Goal: Information Seeking & Learning: Learn about a topic

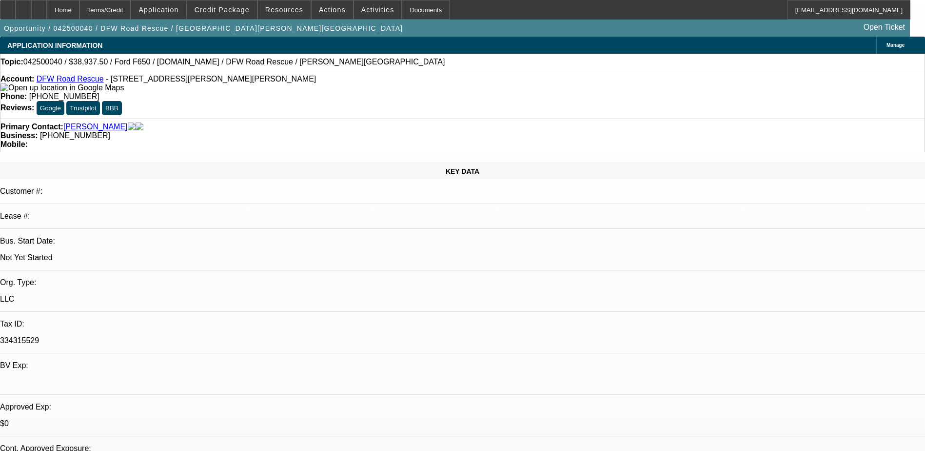
select select "0"
select select "2"
select select "0"
select select "2"
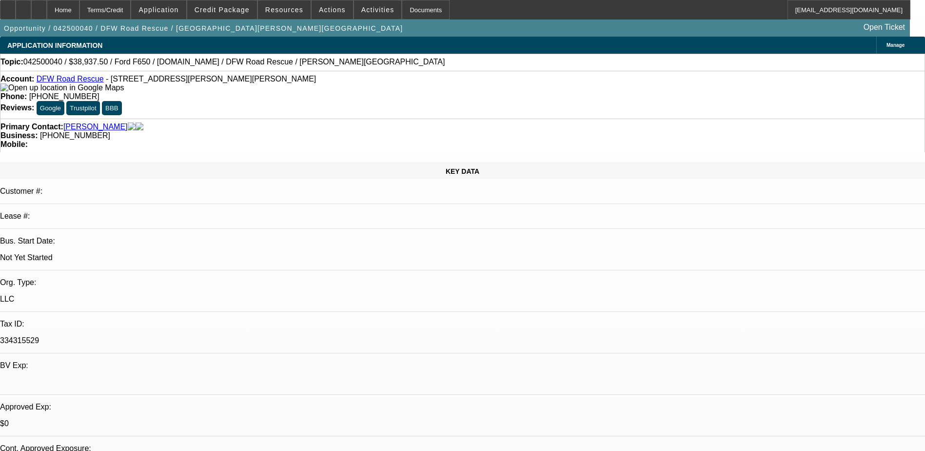
select select "0"
select select "2"
select select "0.1"
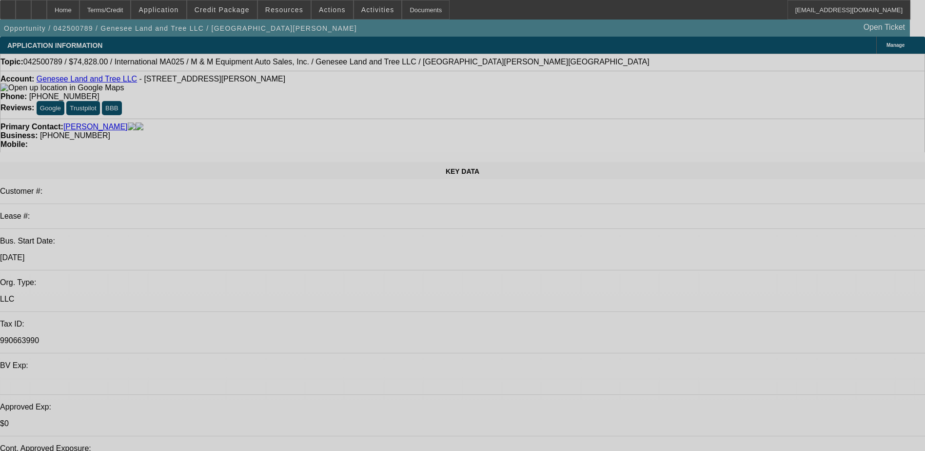
select select "0"
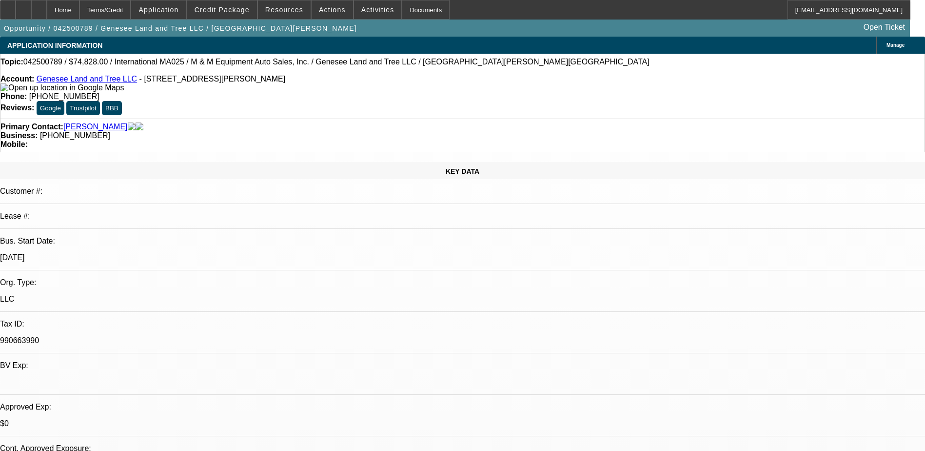
select select "2"
select select "0"
select select "2"
select select "0"
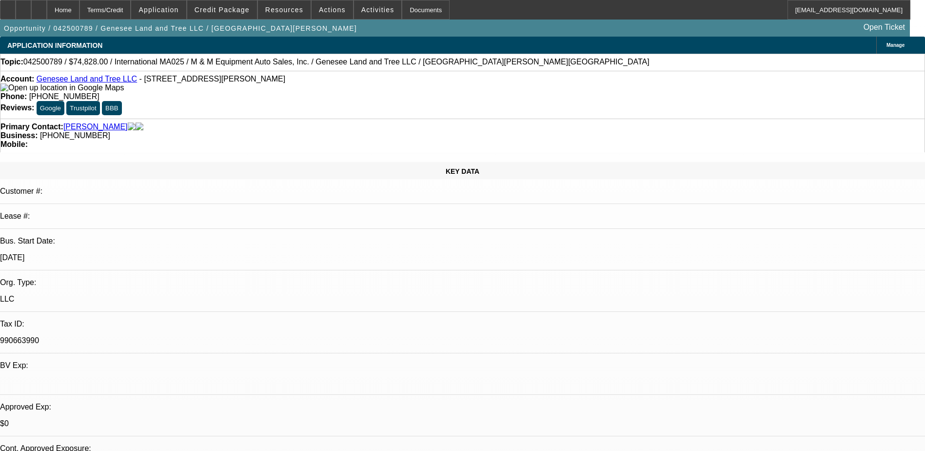
select select "0.1"
select select "2"
select select "0"
select select "0.1"
select select "2"
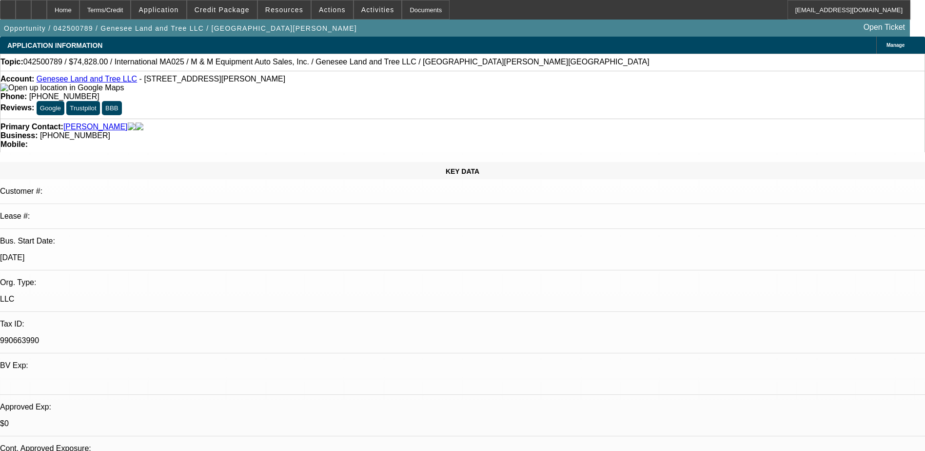
select select "0"
select select "1"
select select "2"
select select "6"
select select "1"
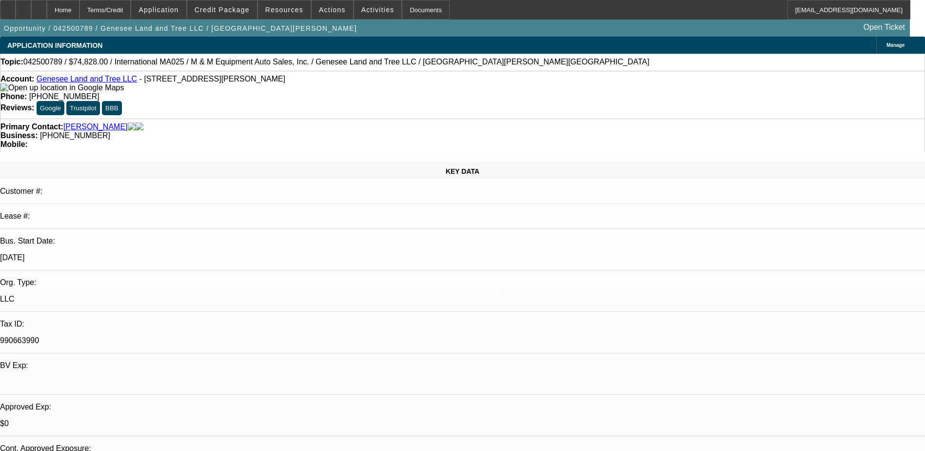
select select "2"
select select "6"
select select "1"
select select "2"
select select "6"
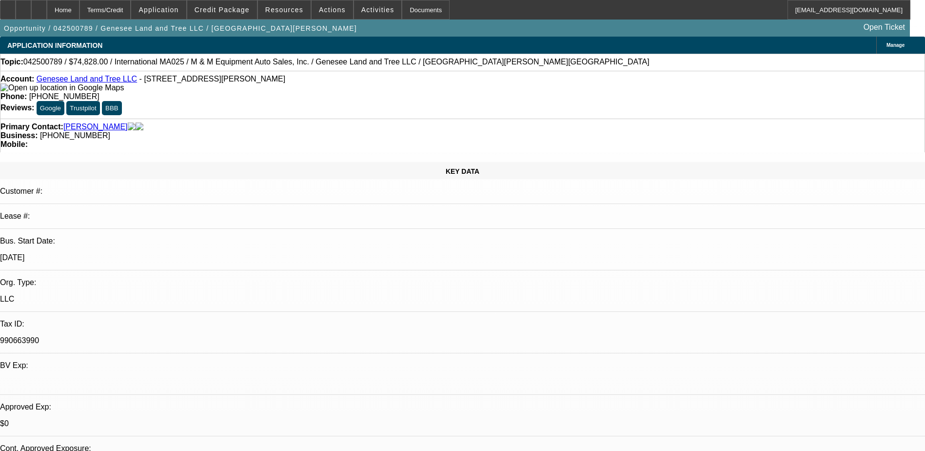
select select "1"
select select "2"
select select "6"
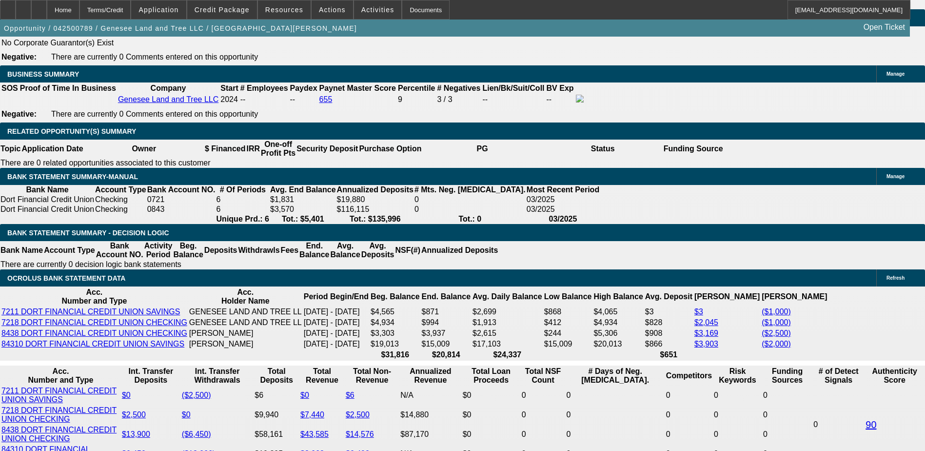
scroll to position [1268, 0]
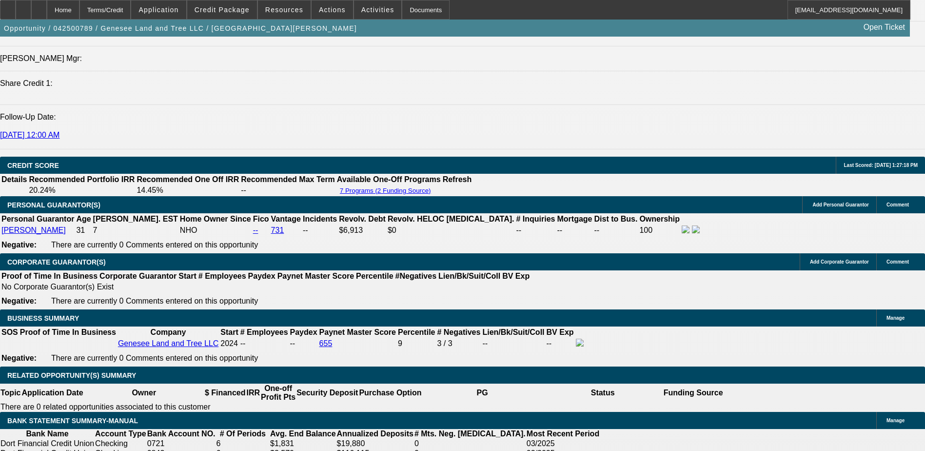
drag, startPoint x: 247, startPoint y: 306, endPoint x: 402, endPoint y: 310, distance: 154.7
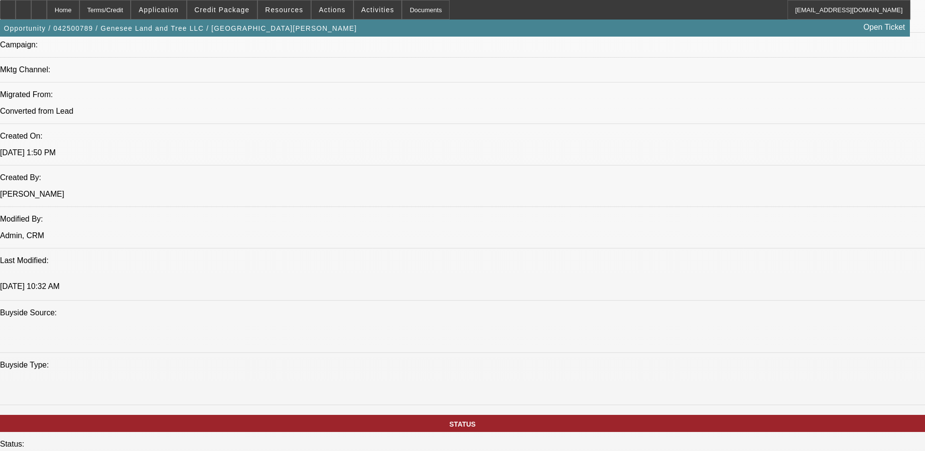
scroll to position [780, 0]
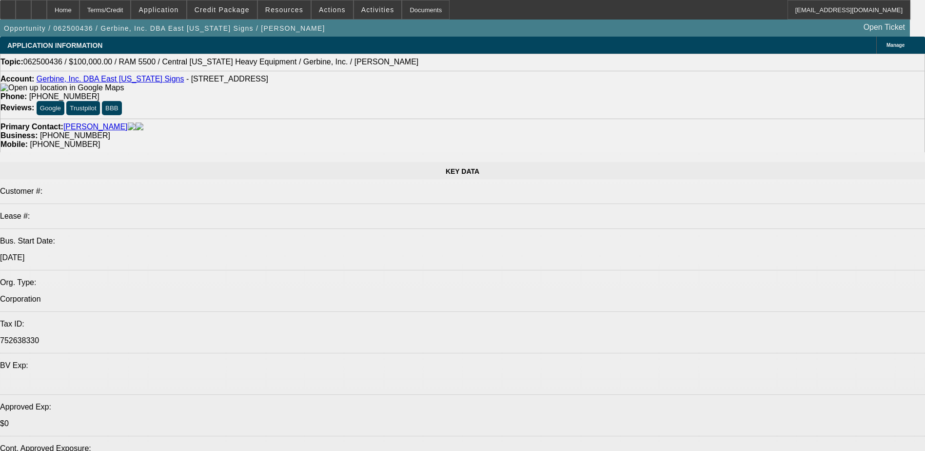
select select "0"
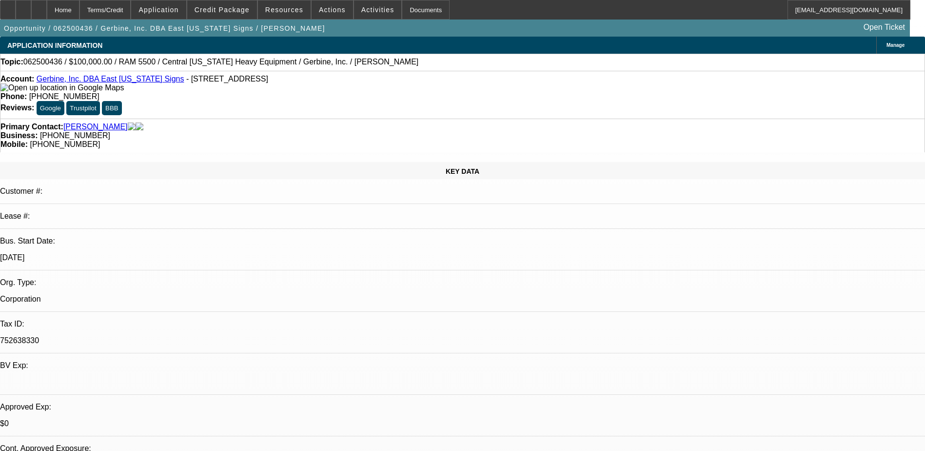
select select "0"
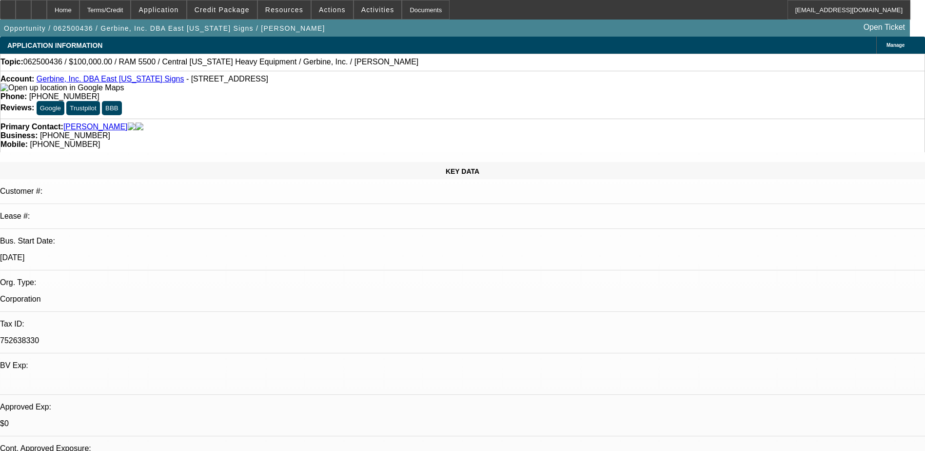
select select "0"
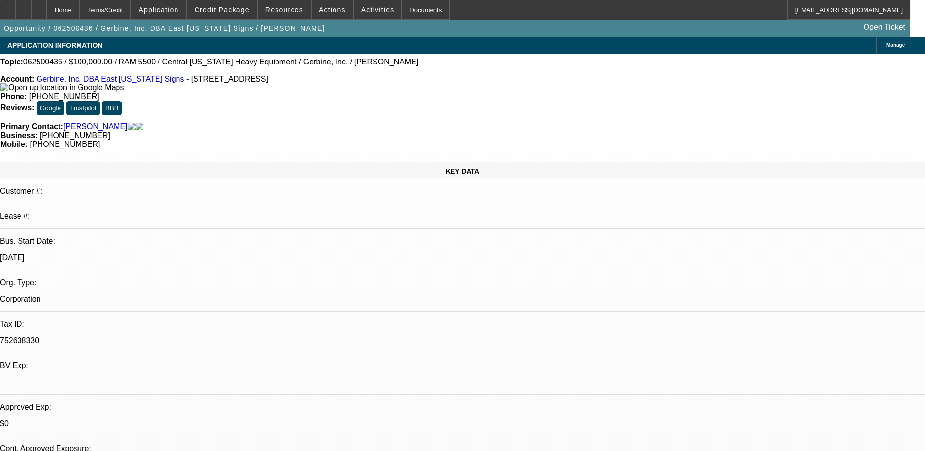
select select "0"
select select "1"
select select "6"
select select "1"
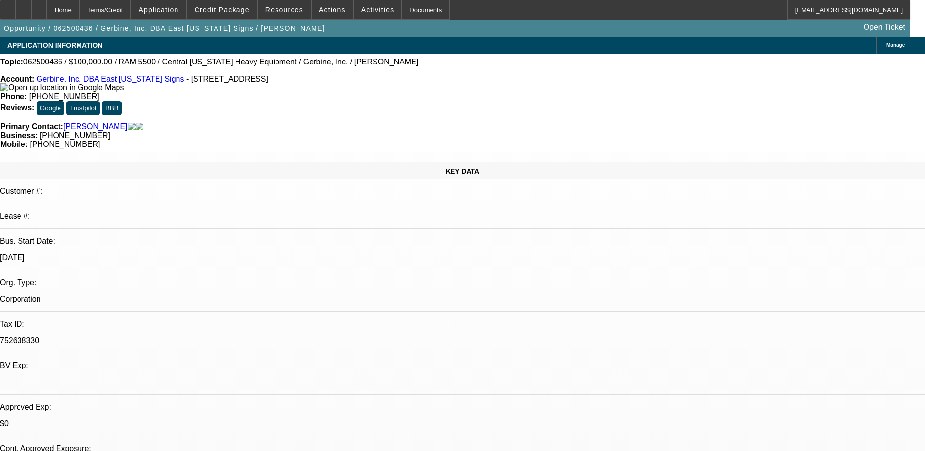
select select "1"
select select "6"
select select "1"
select select "6"
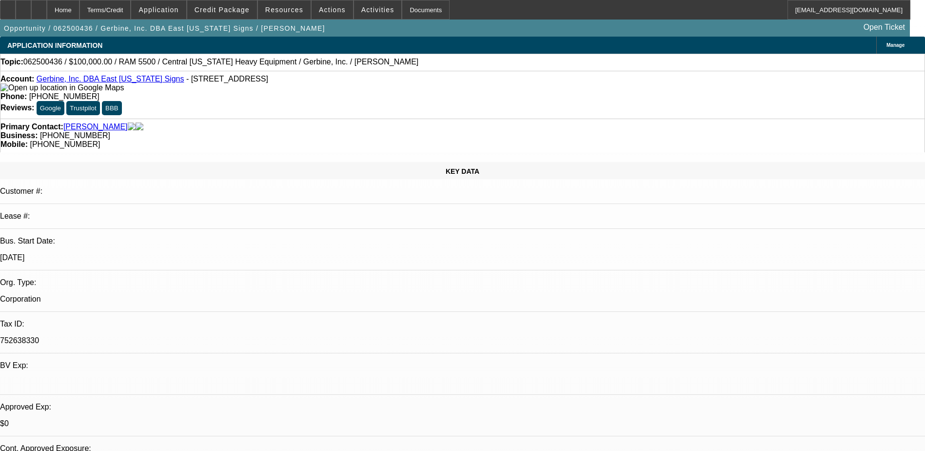
select select "1"
select select "6"
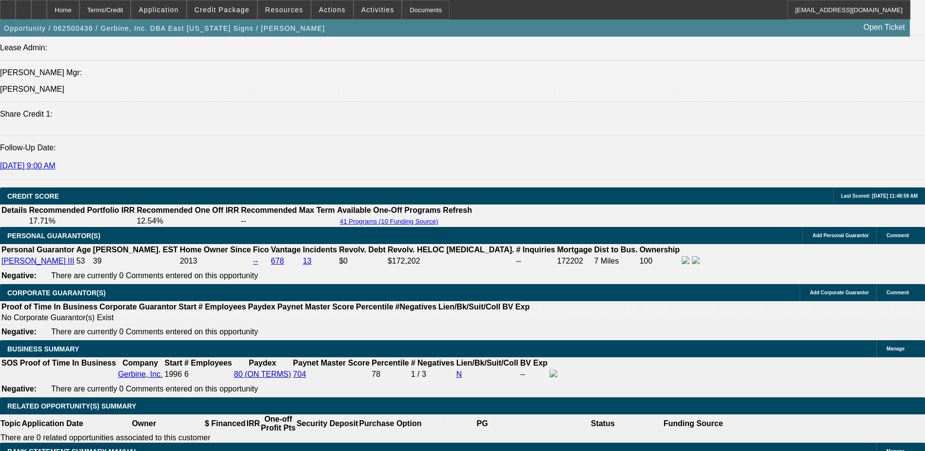
scroll to position [1251, 0]
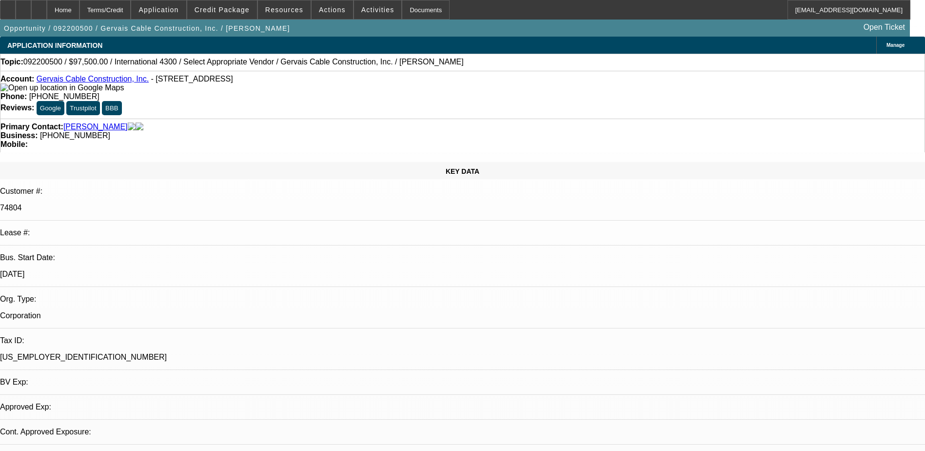
select select "0"
select select "2"
select select "0.1"
select select "1"
select select "2"
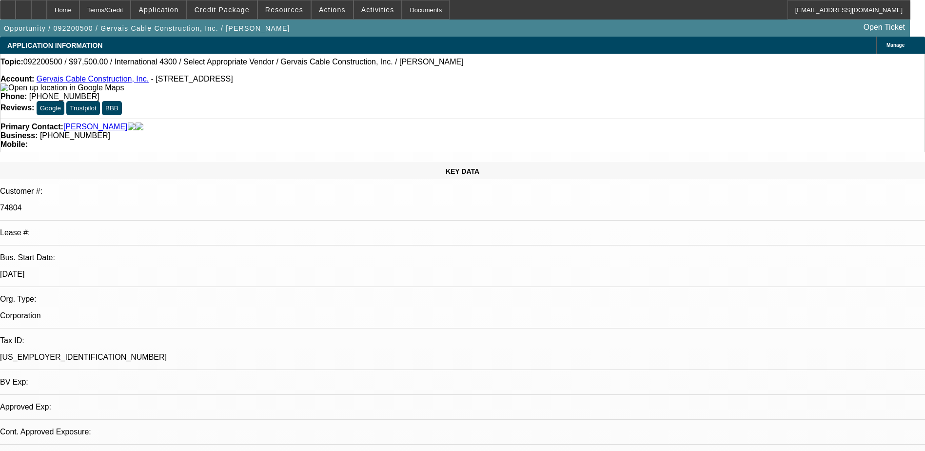
select select "4"
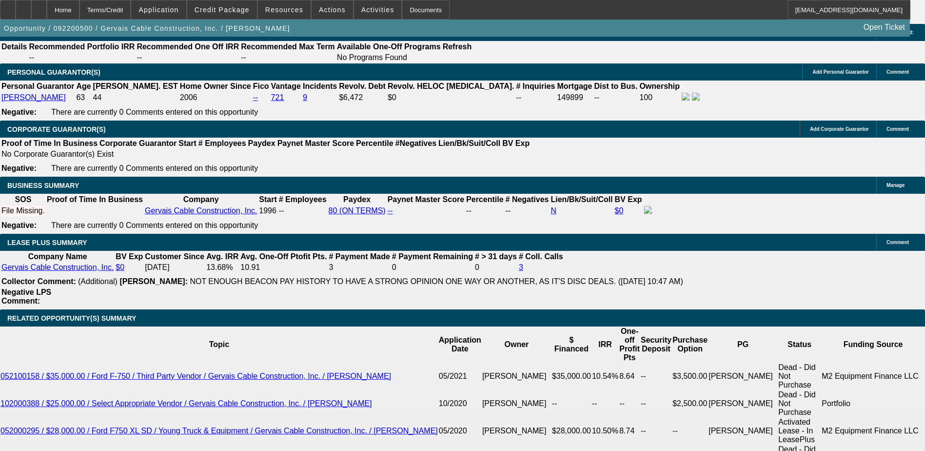
scroll to position [1268, 0]
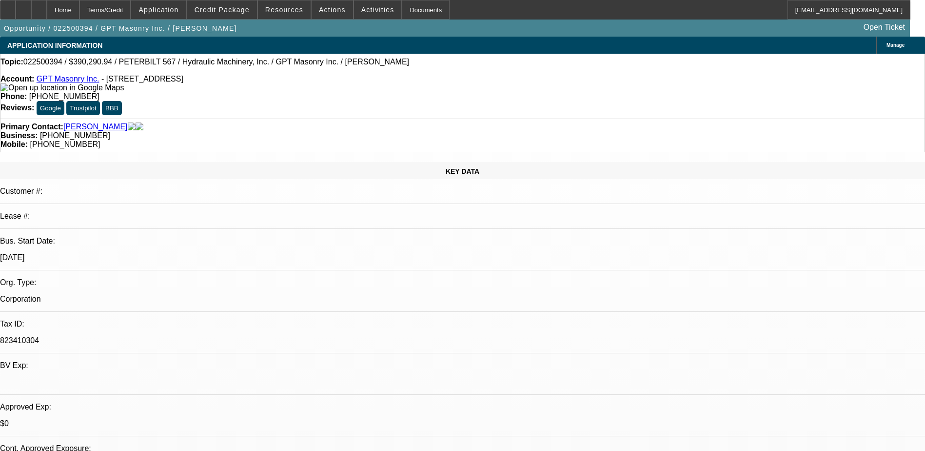
select select "0.2"
select select "2"
select select "0"
select select "6"
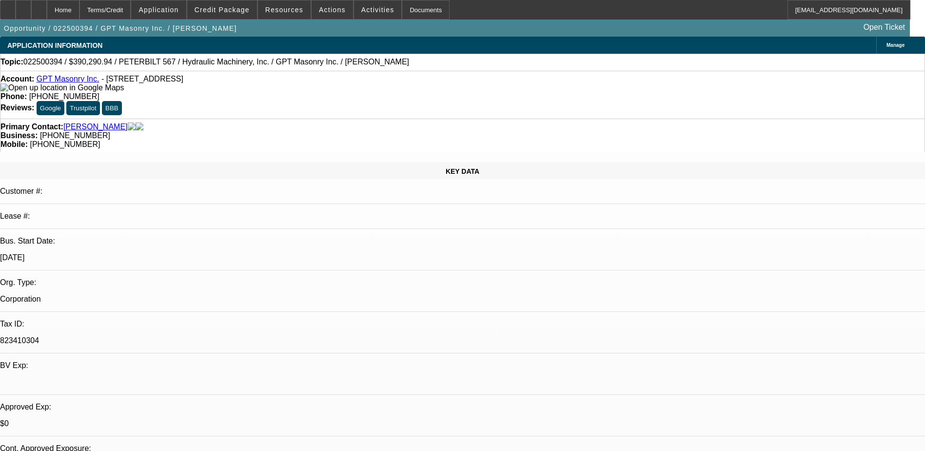
select select "0.2"
select select "2"
select select "0"
select select "6"
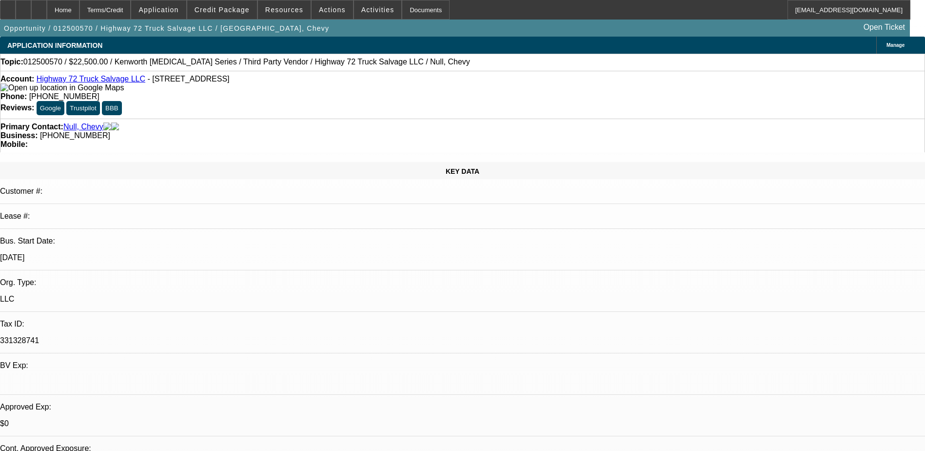
select select "0"
select select "2"
select select "0.1"
select select "2"
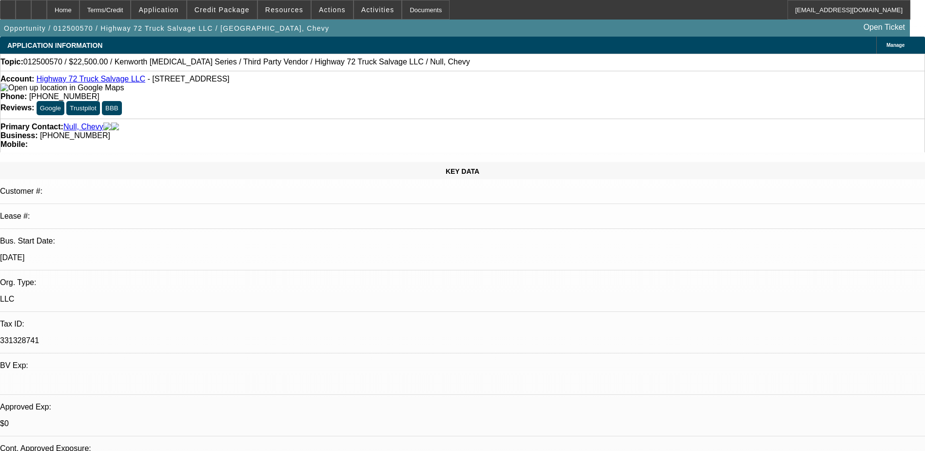
select select "0.1"
select select "1"
select select "2"
select select "4"
select select "1"
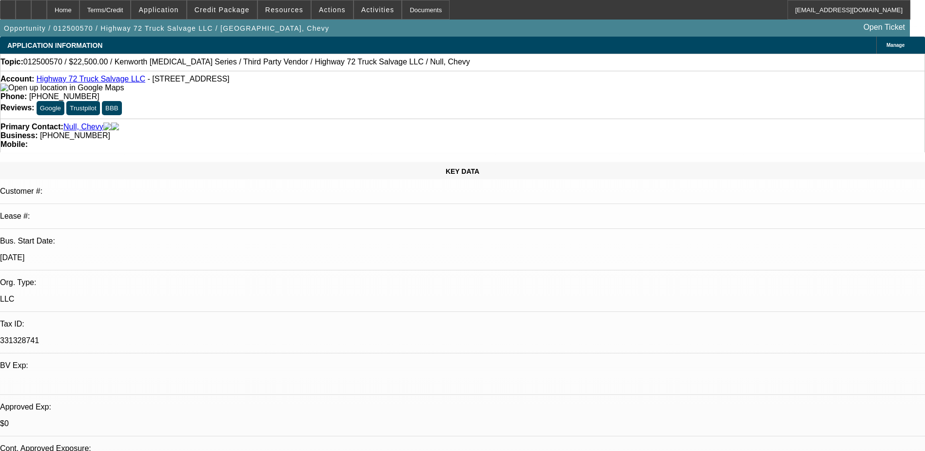
select select "2"
select select "4"
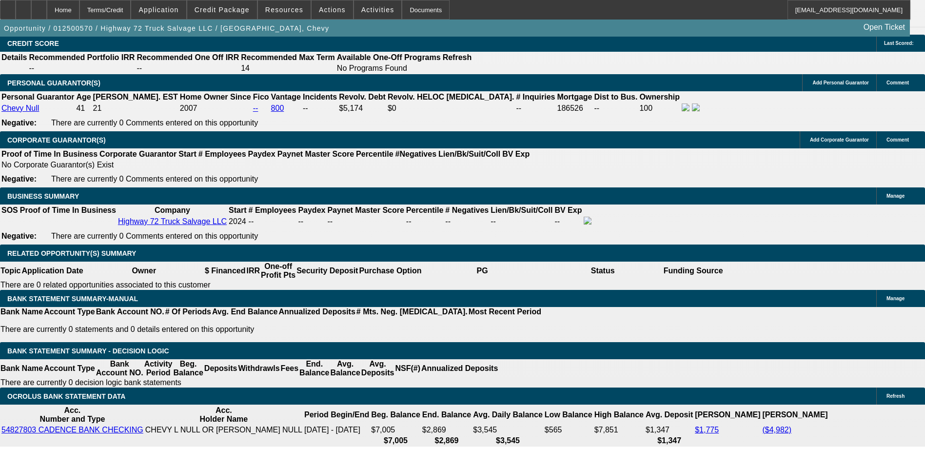
scroll to position [1366, 0]
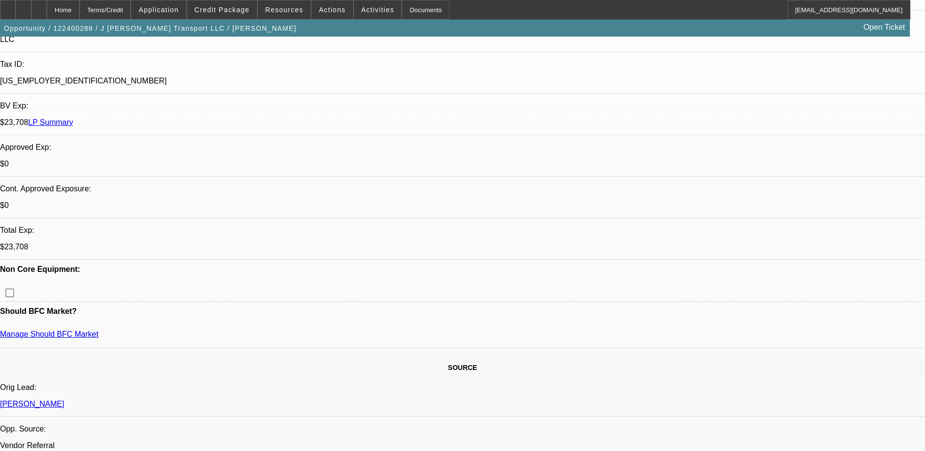
select select "0"
select select "2"
select select "0"
select select "2"
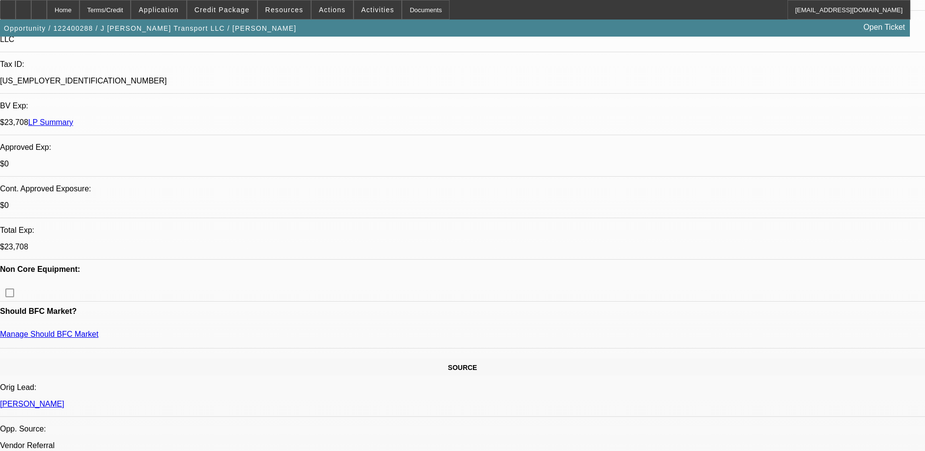
select select "0"
select select "2"
select select "0"
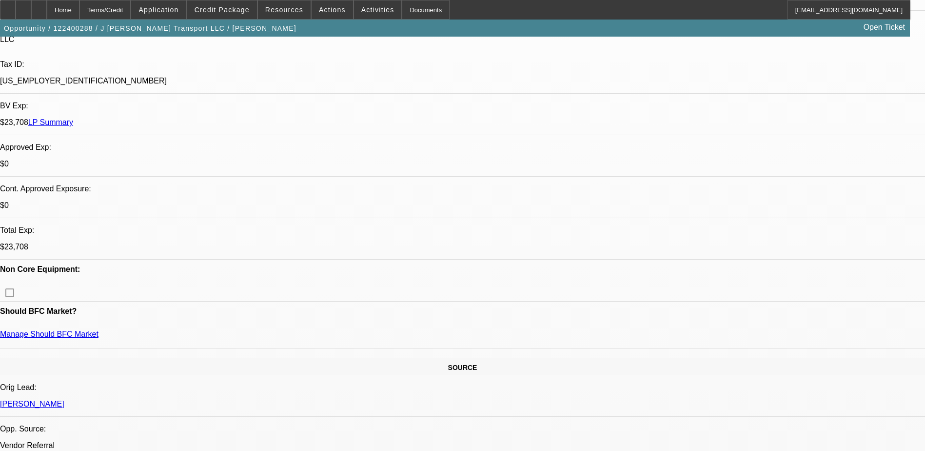
select select "2"
select select "0"
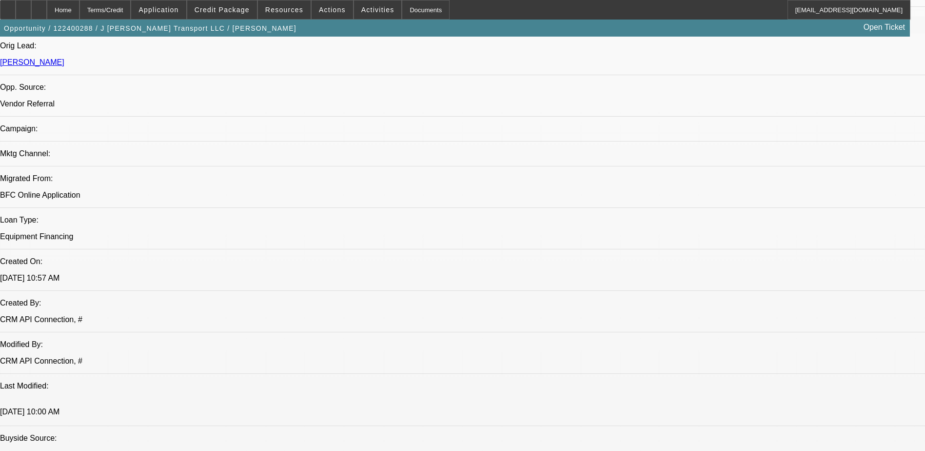
select select "1"
select select "2"
select select "6"
select select "1"
select select "2"
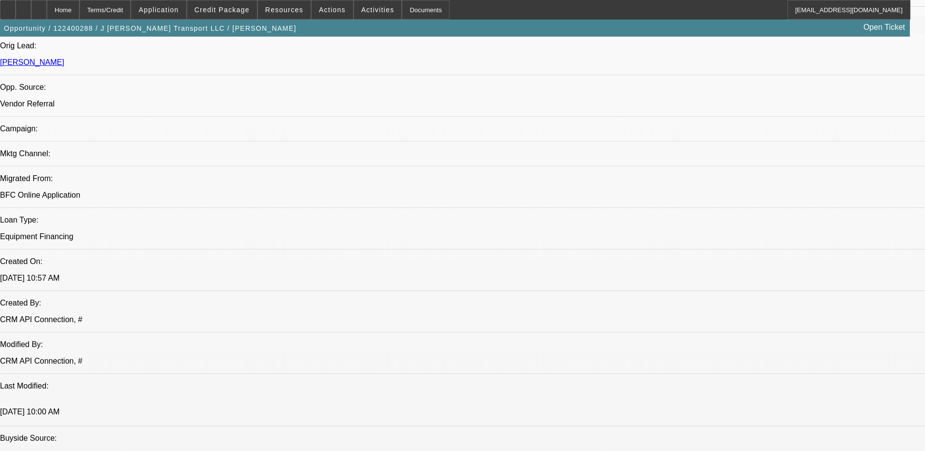
select select "6"
select select "1"
select select "2"
select select "6"
select select "1"
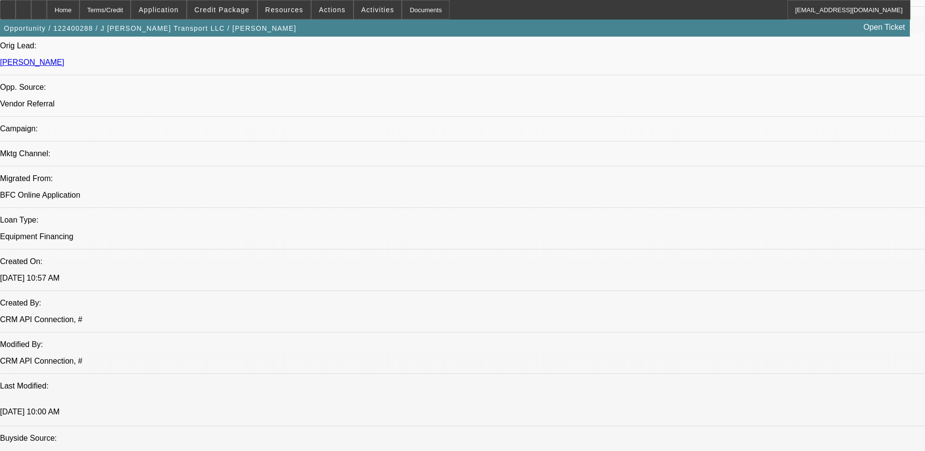
select select "2"
select select "6"
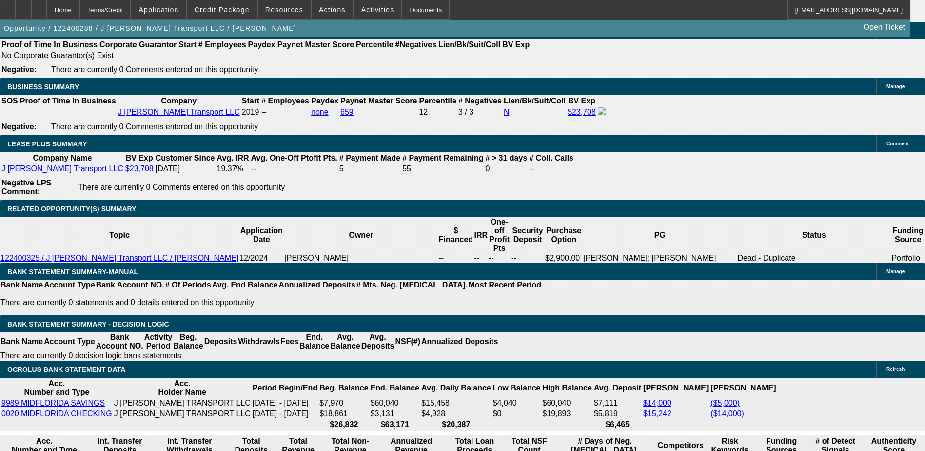
scroll to position [1804, 0]
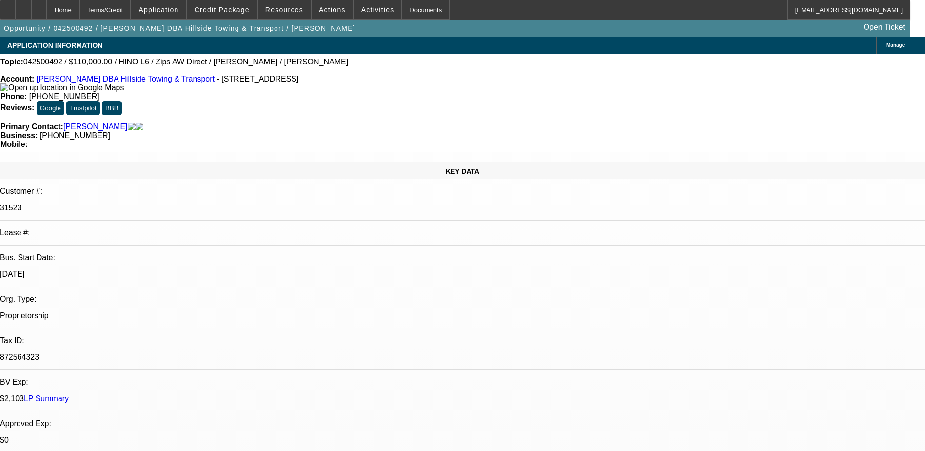
select select "0"
select select "2"
select select "0"
select select "2"
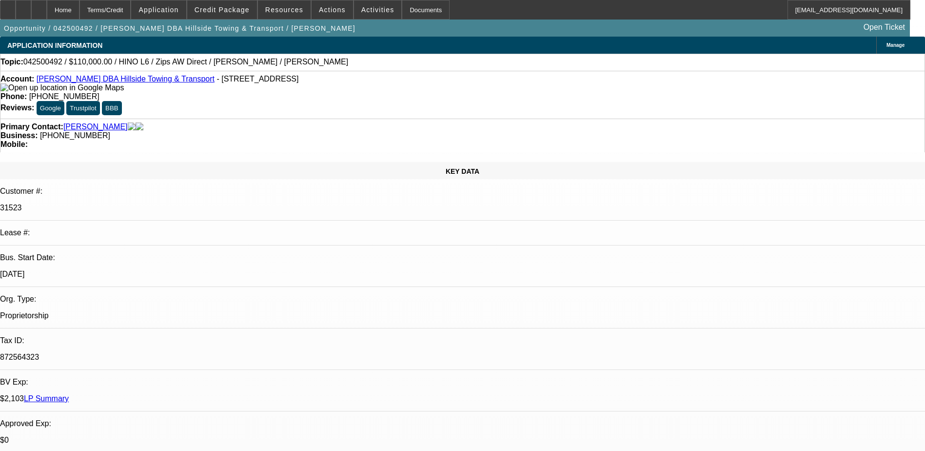
select select "0"
select select "0.1"
select select "2"
select select "0"
select select "0.1"
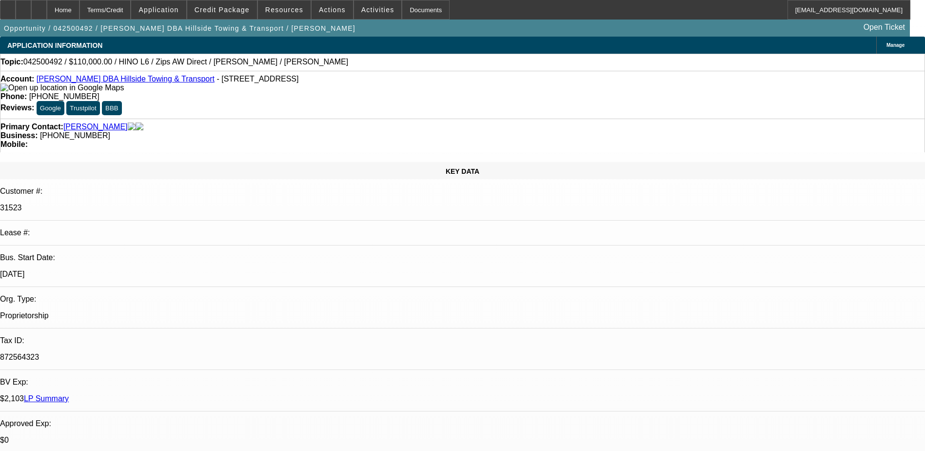
select select "0"
select select "1"
select select "2"
select select "6"
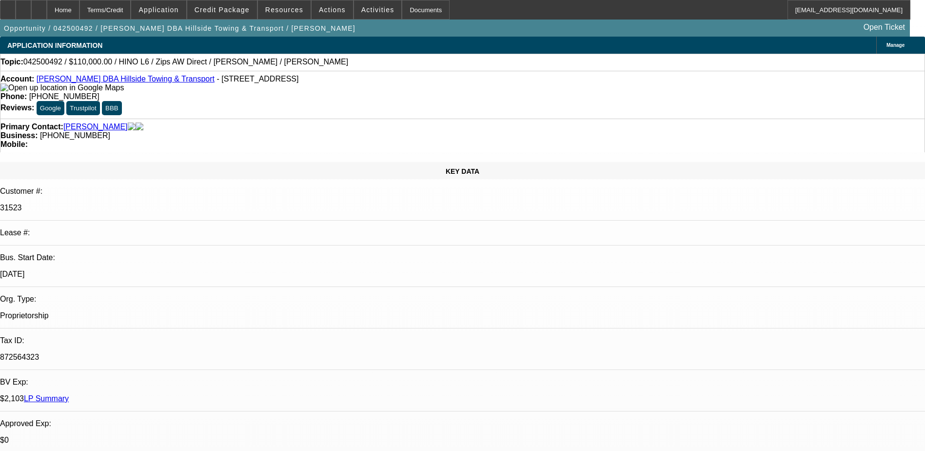
select select "1"
select select "2"
select select "6"
select select "1"
select select "2"
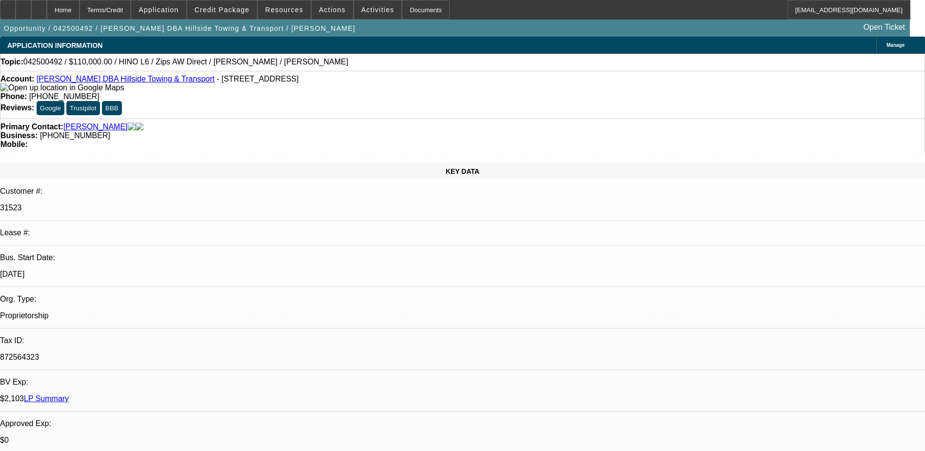
select select "6"
select select "1"
select select "2"
select select "6"
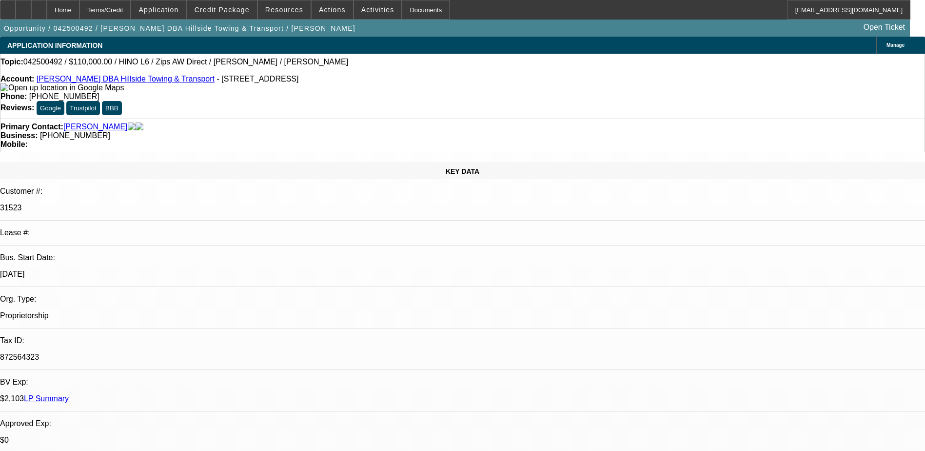
drag, startPoint x: 739, startPoint y: 327, endPoint x: 871, endPoint y: 325, distance: 132.7
drag, startPoint x: 871, startPoint y: 325, endPoint x: 781, endPoint y: 355, distance: 95.6
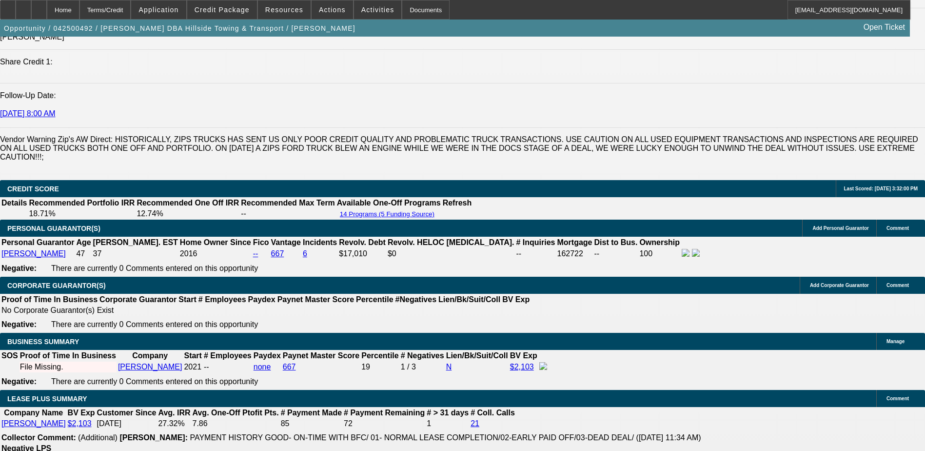
scroll to position [1317, 0]
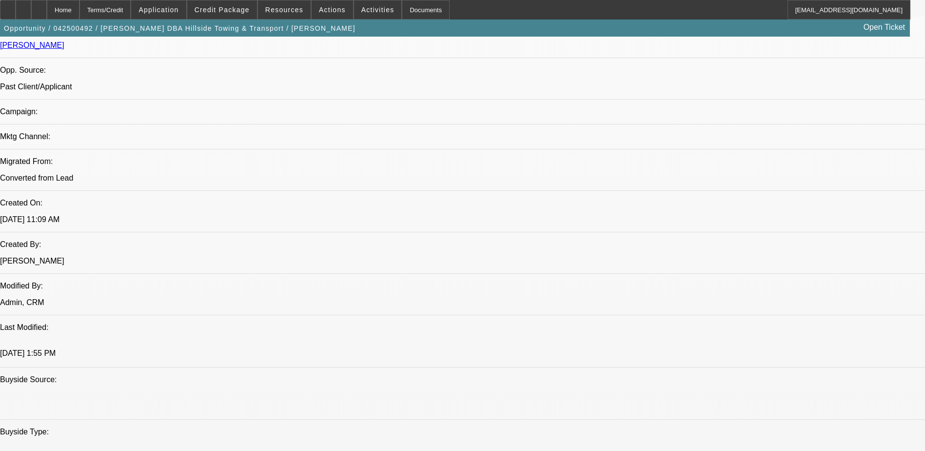
scroll to position [634, 0]
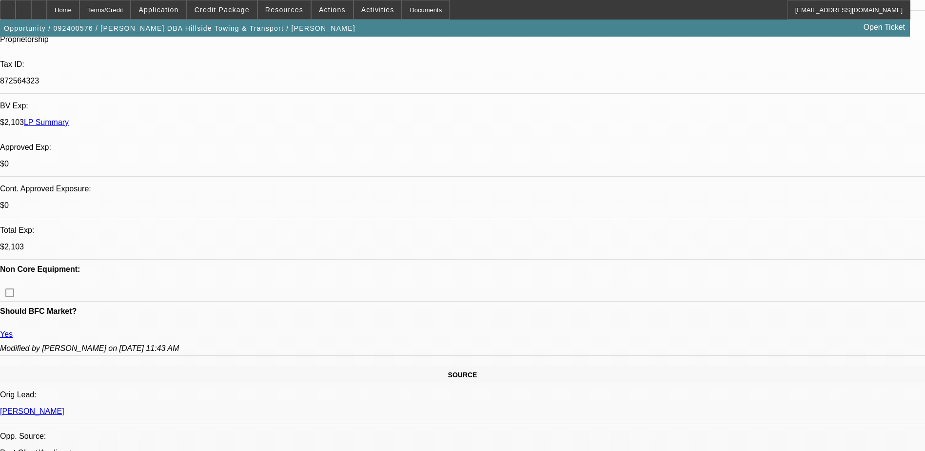
select select "0"
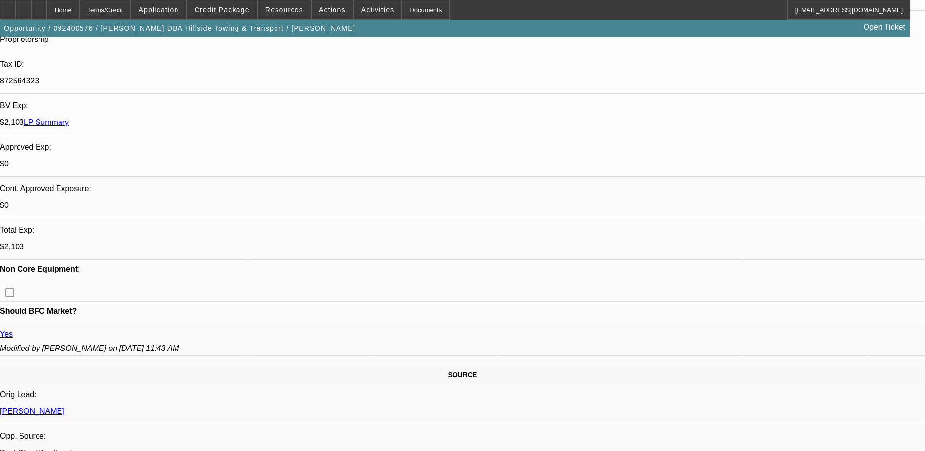
select select "0"
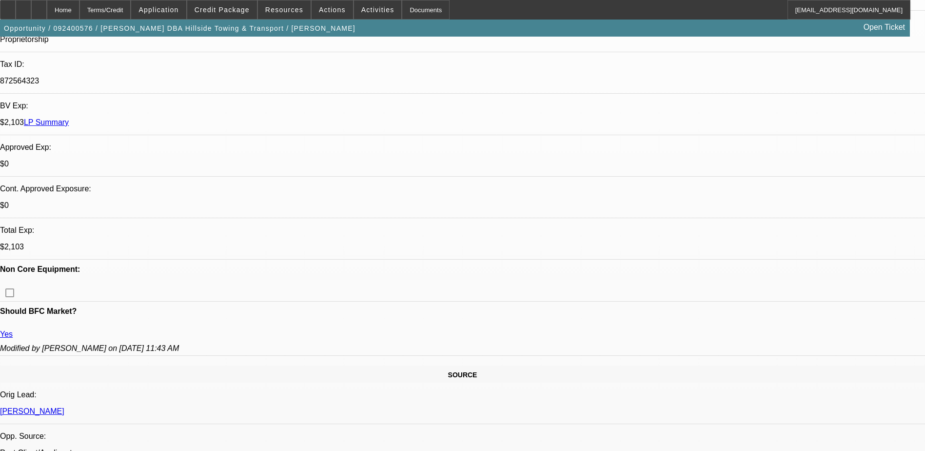
select select "0"
select select "1"
select select "6"
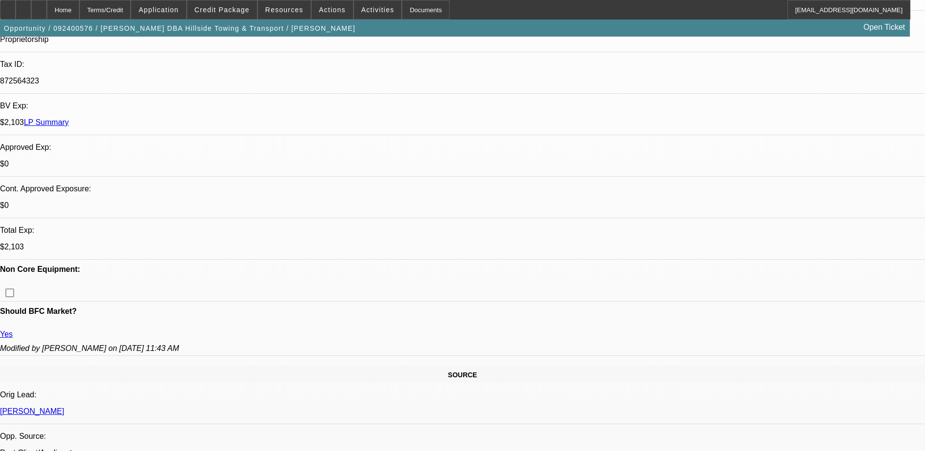
select select "1"
select select "6"
select select "1"
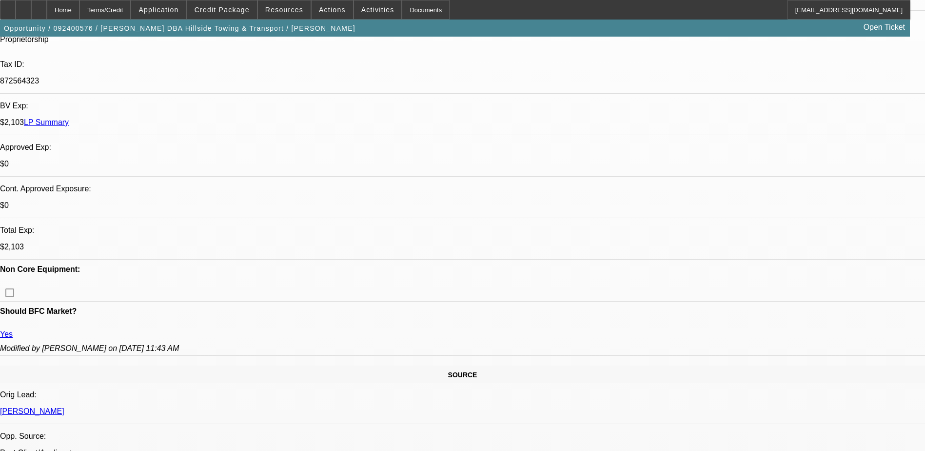
select select "6"
select select "1"
select select "6"
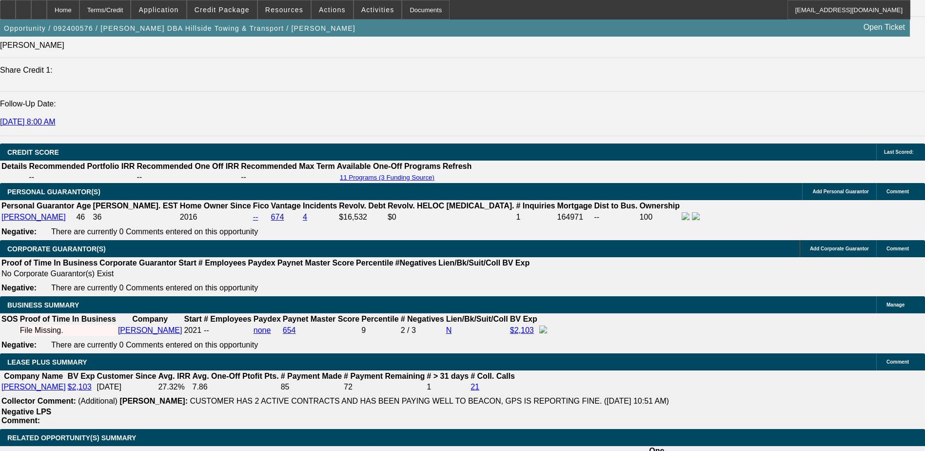
scroll to position [1512, 0]
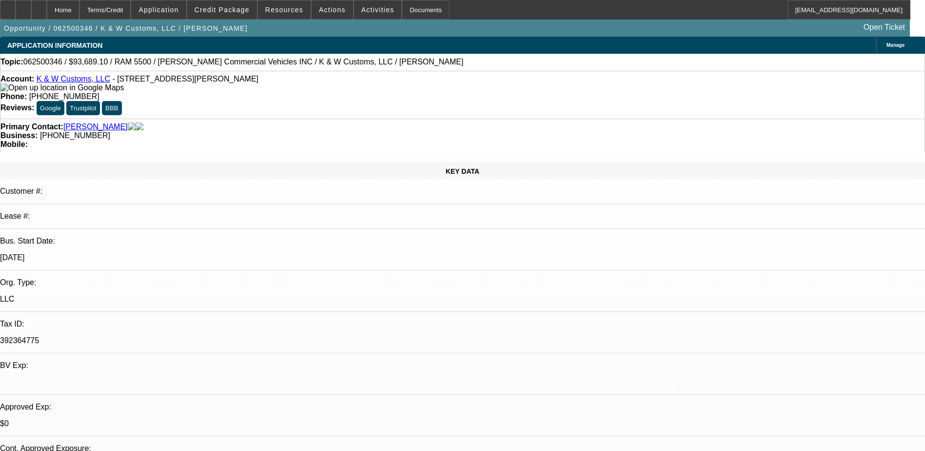
select select "0.1"
select select "0"
select select "0.1"
select select "0"
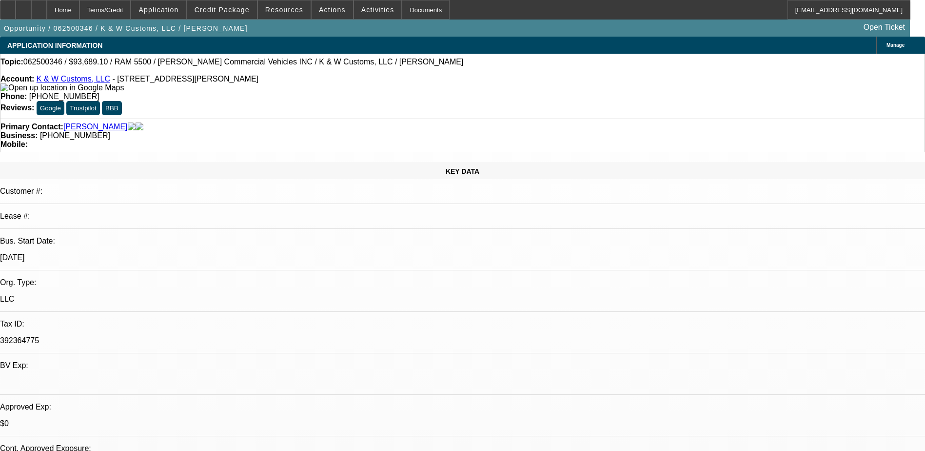
select select "0.1"
select select "0"
select select "0.1"
select select "0"
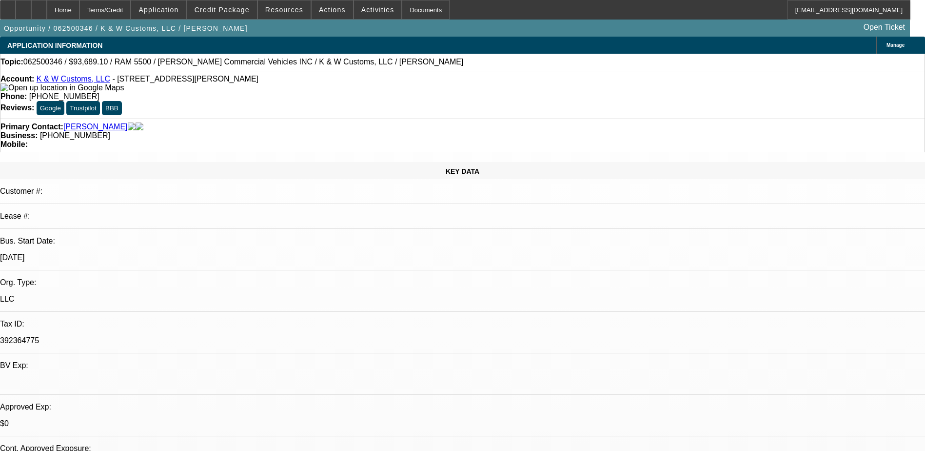
select select "0.1"
select select "1"
select select "2"
select select "4"
select select "1"
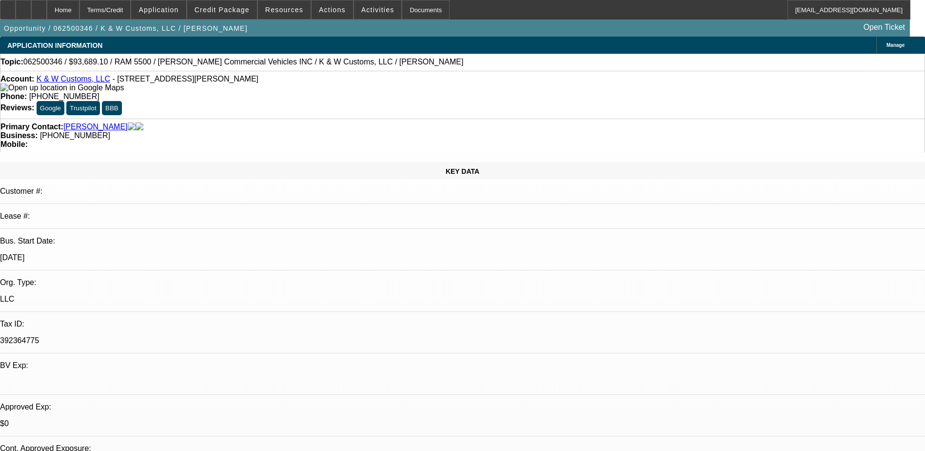
select select "2"
select select "4"
select select "1"
select select "4"
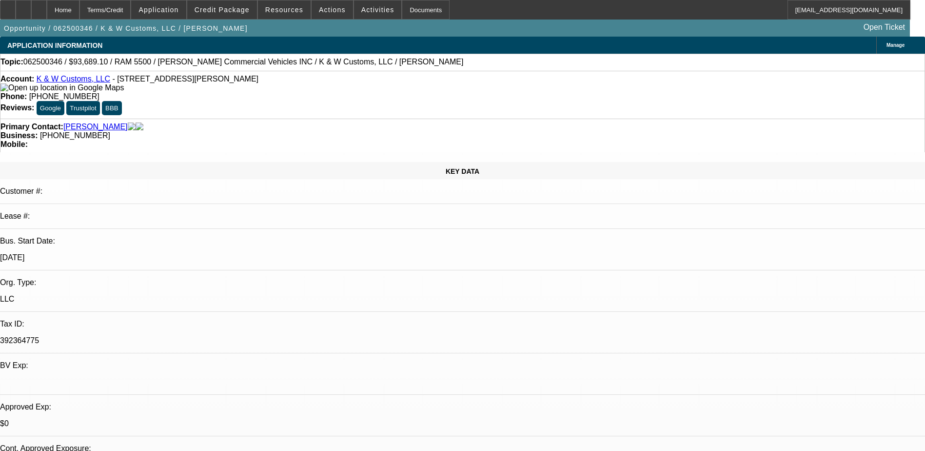
select select "1"
select select "4"
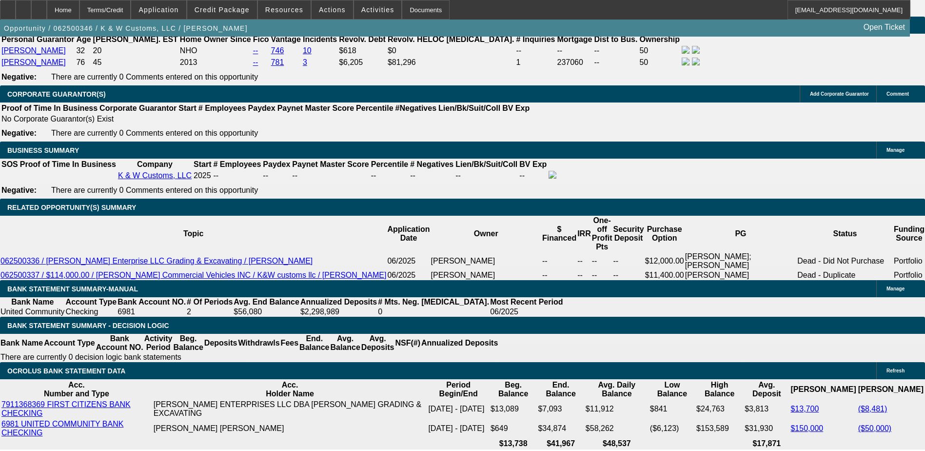
scroll to position [1463, 0]
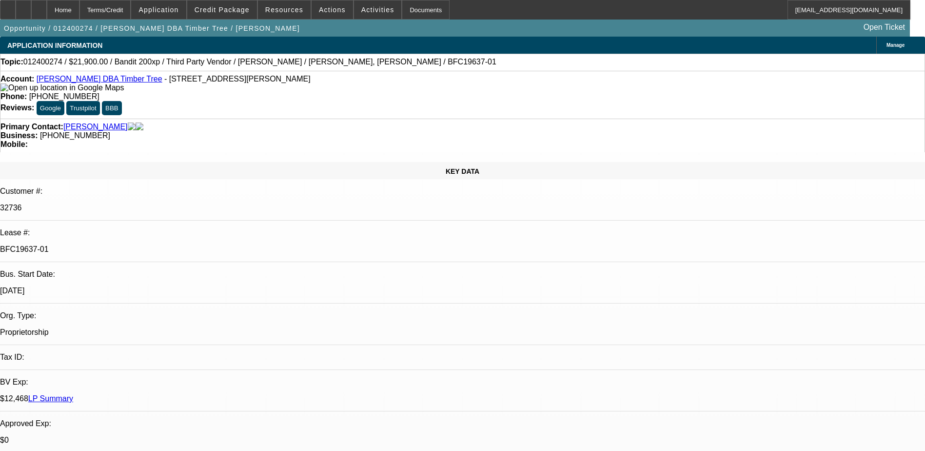
select select "0"
select select "2"
select select "0"
select select "2"
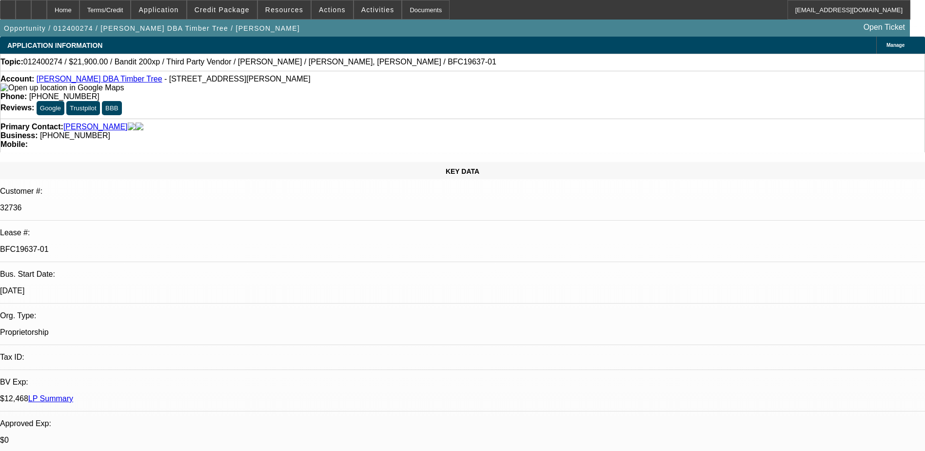
select select "0"
select select "2"
select select "0"
select select "2"
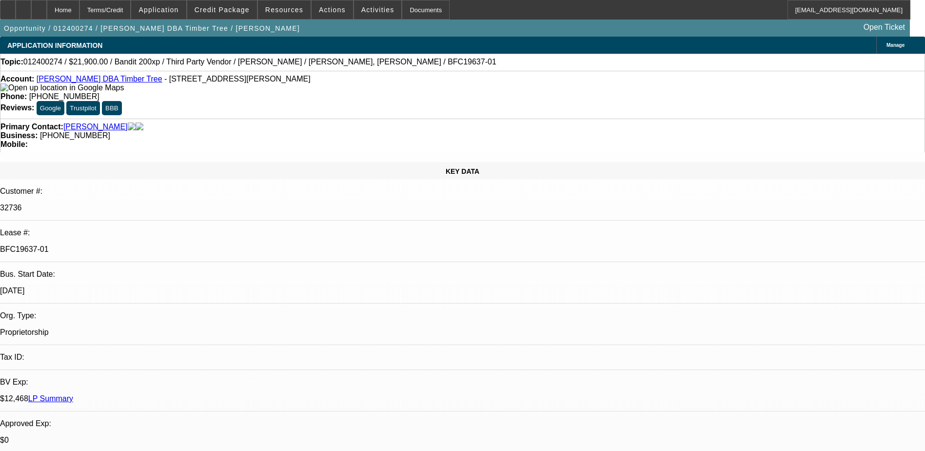
select select "0"
select select "1"
select select "2"
select select "6"
select select "1"
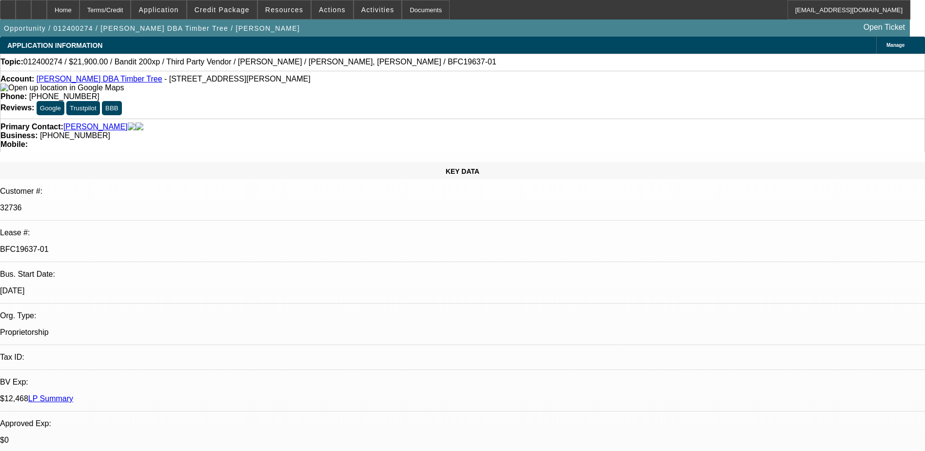
select select "2"
select select "6"
select select "1"
select select "2"
select select "6"
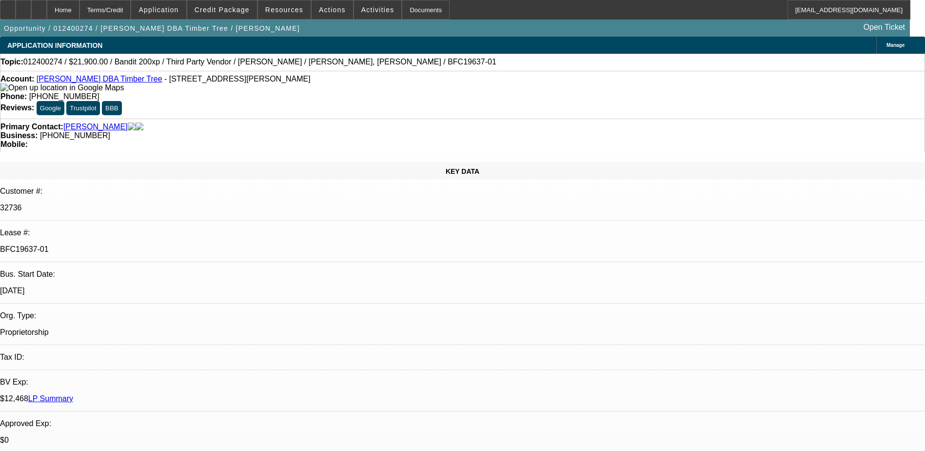
select select "1"
select select "2"
select select "6"
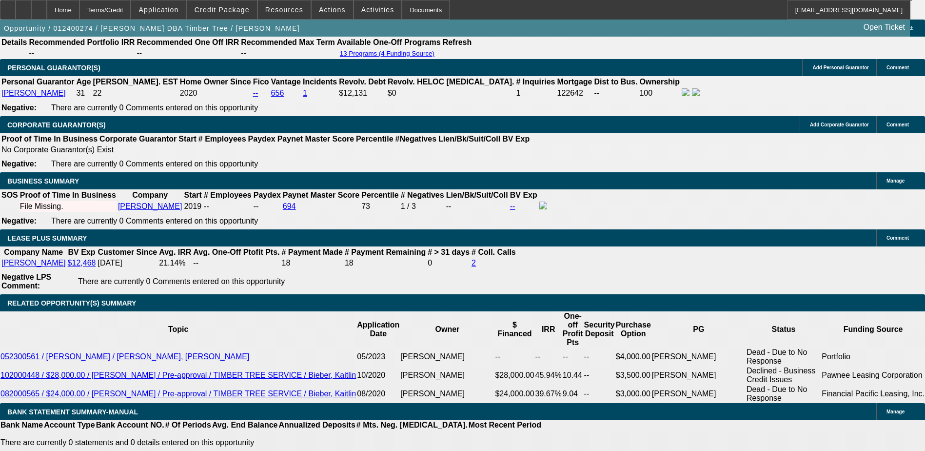
scroll to position [1512, 0]
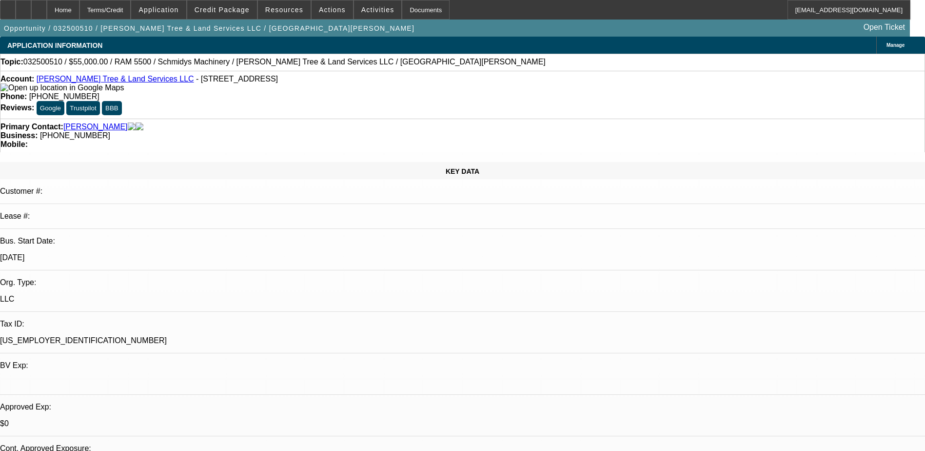
select select "0"
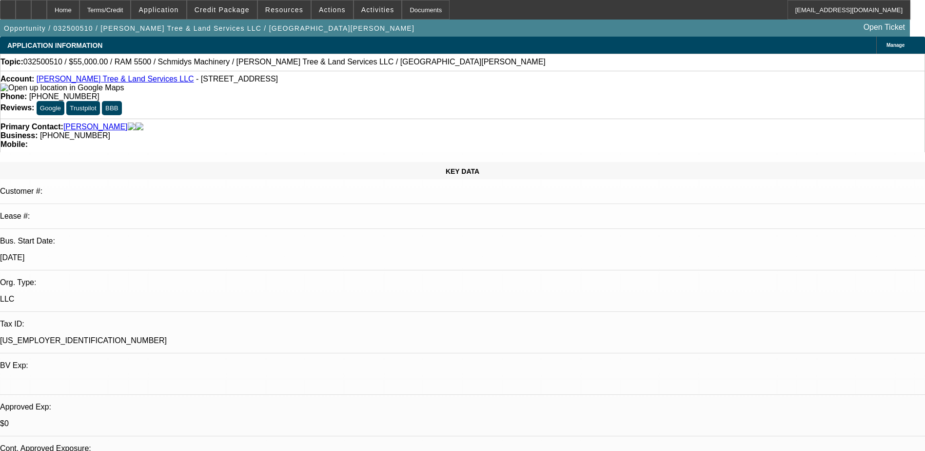
select select "0"
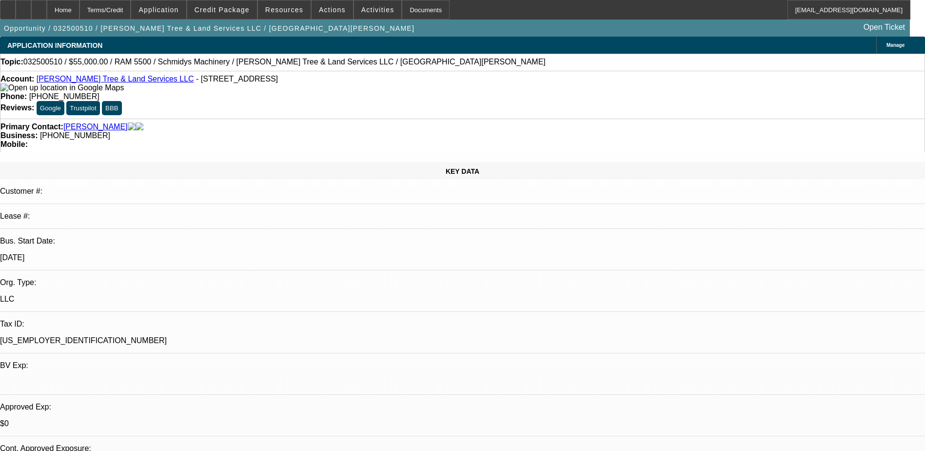
select select "0"
select select "1"
select select "6"
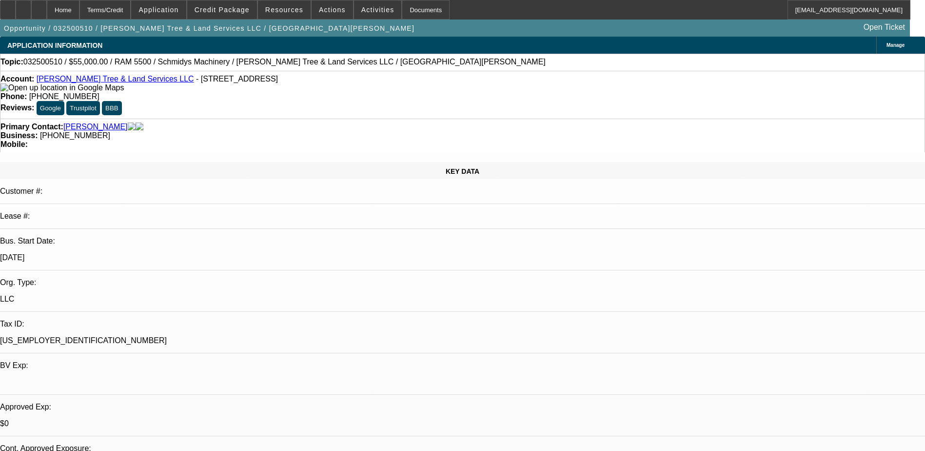
select select "1"
select select "6"
select select "1"
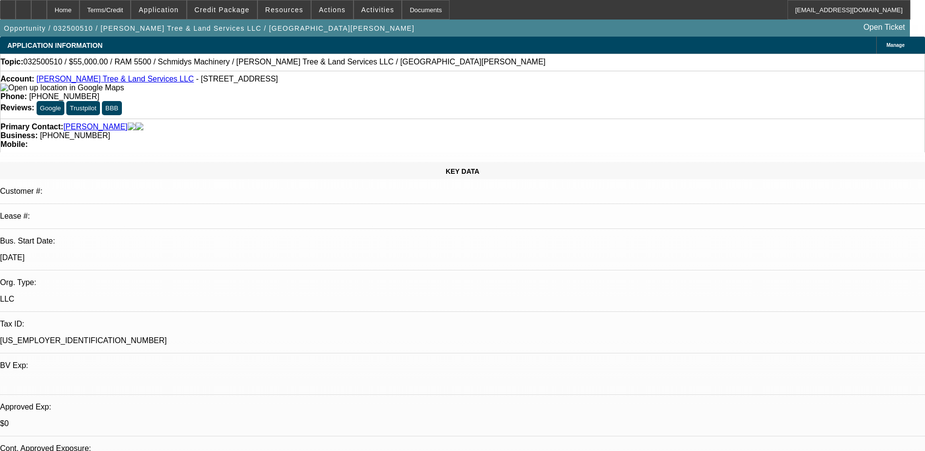
select select "6"
select select "1"
select select "6"
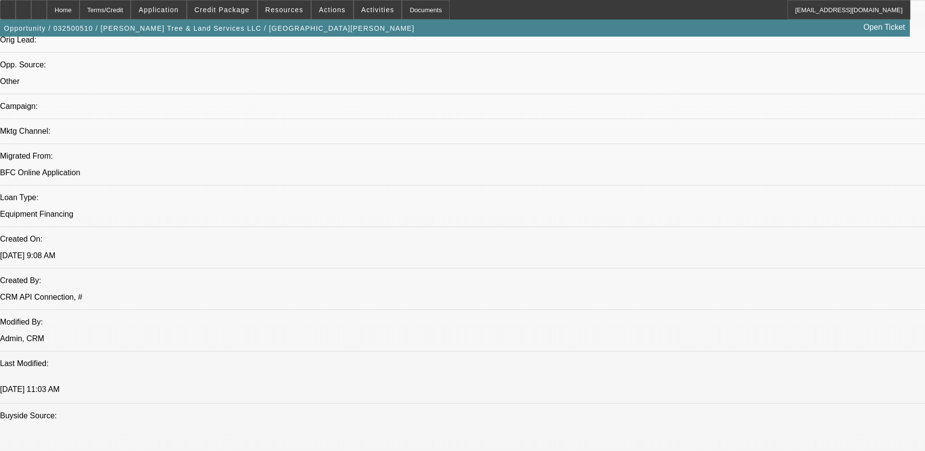
scroll to position [439, 0]
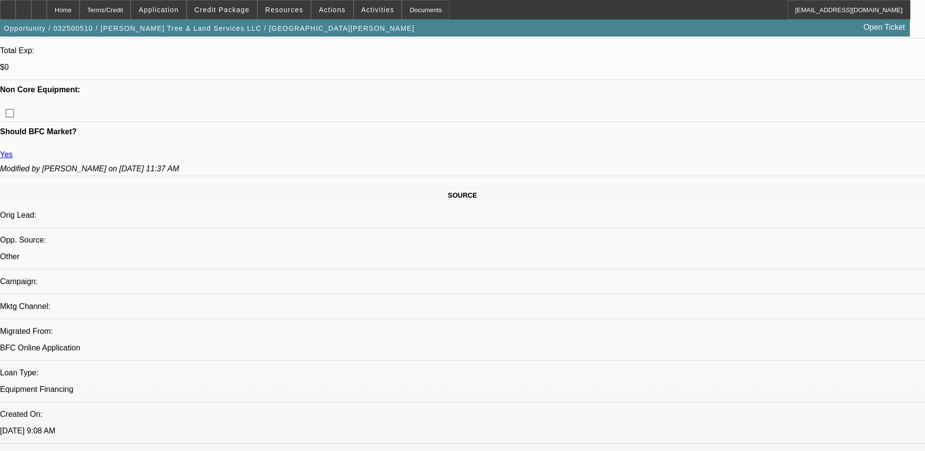
drag, startPoint x: 743, startPoint y: 133, endPoint x: 741, endPoint y: 172, distance: 39.5
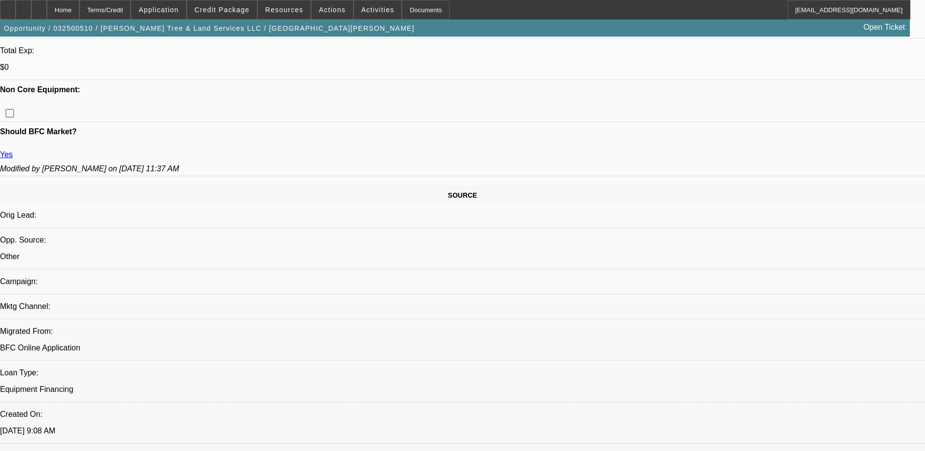
drag, startPoint x: 708, startPoint y: 341, endPoint x: 822, endPoint y: 346, distance: 113.7
drag, startPoint x: 822, startPoint y: 346, endPoint x: 811, endPoint y: 353, distance: 12.7
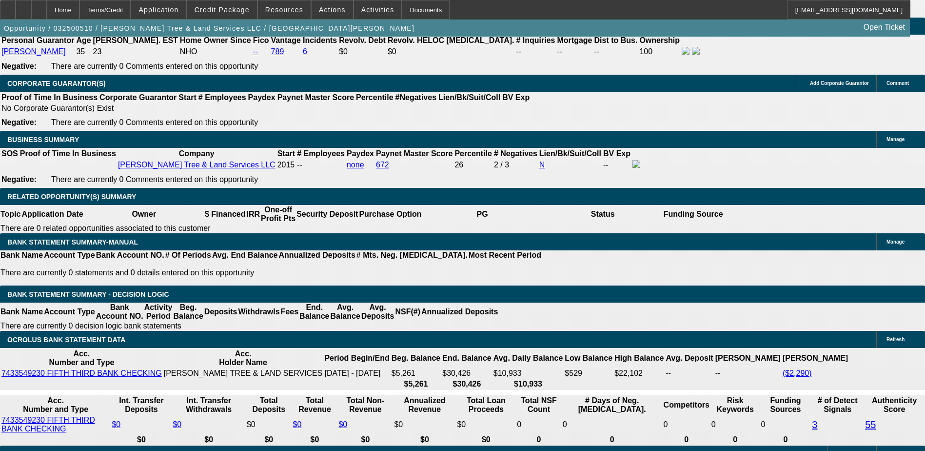
scroll to position [1561, 0]
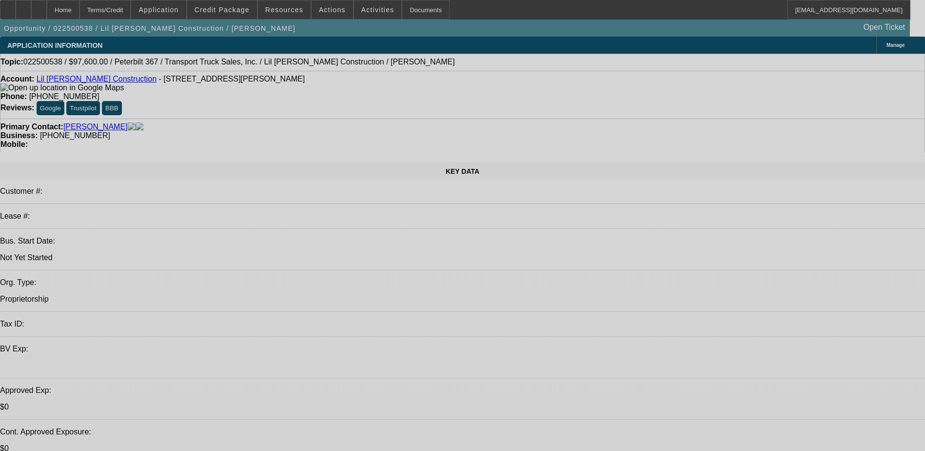
select select "0.2"
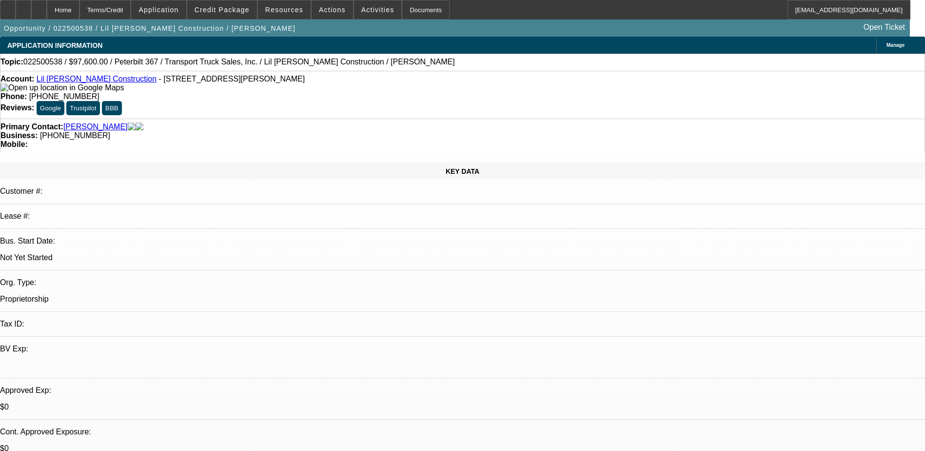
select select "2"
select select "0"
select select "1"
select select "2"
select select "6"
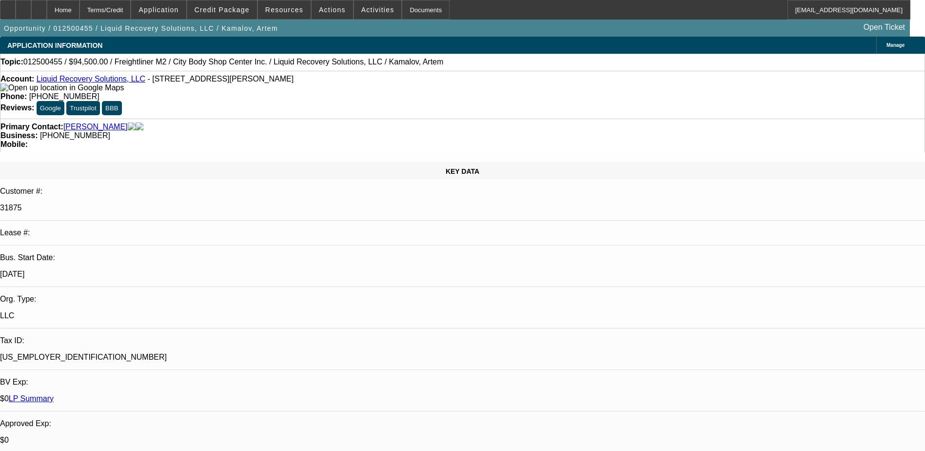
select select "0.1"
select select "0"
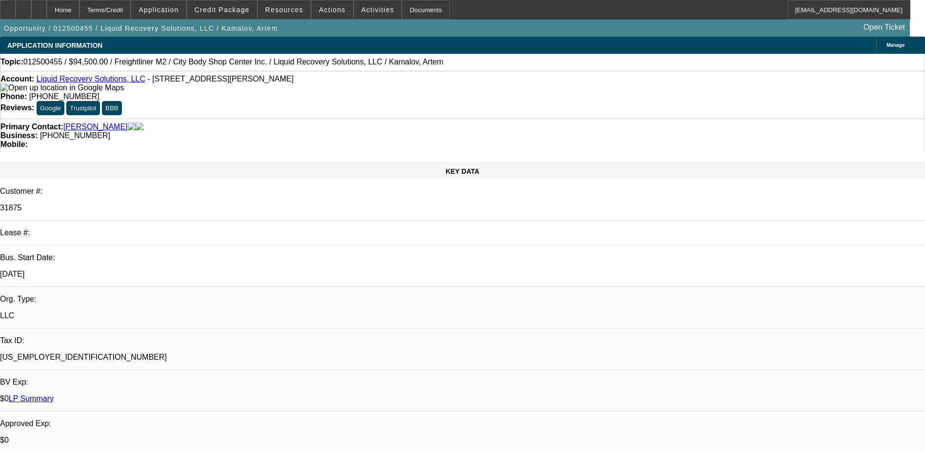
select select "0"
select select "0.1"
select select "2"
select select "0"
select select "0.1"
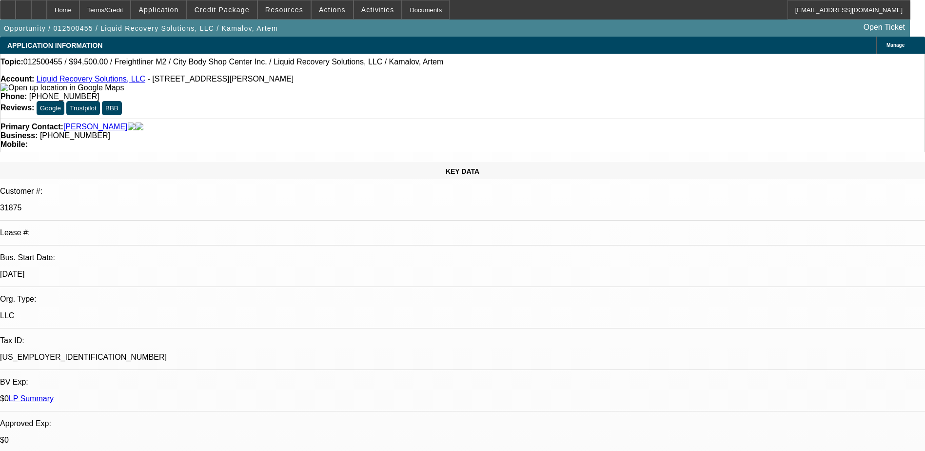
select select "2"
select select "0"
select select "1"
select select "6"
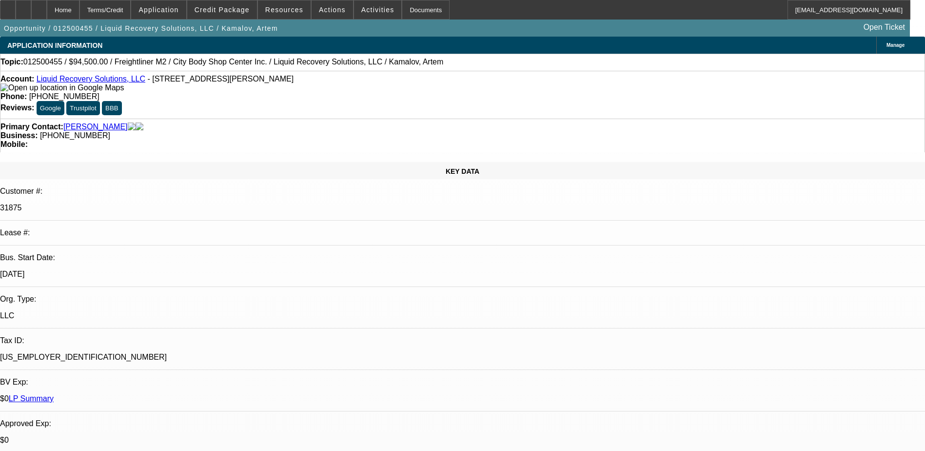
select select "1"
select select "2"
select select "6"
select select "1"
select select "2"
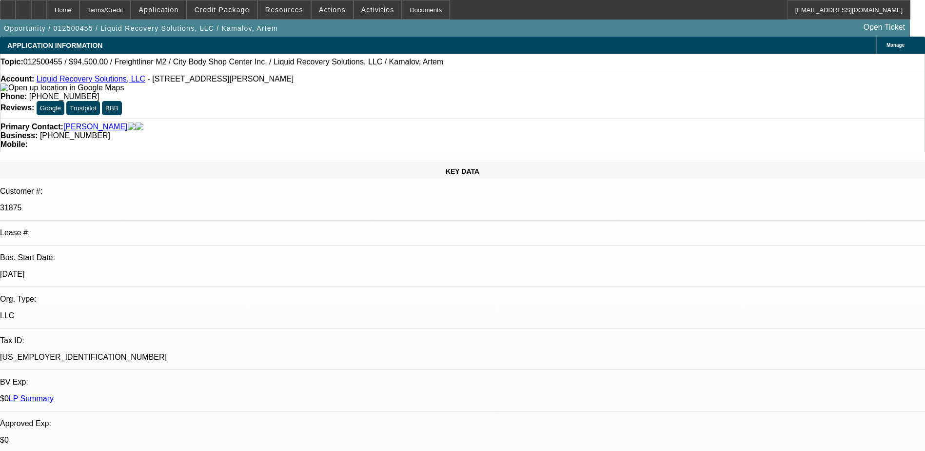
select select "6"
select select "1"
select select "2"
select select "6"
